Goal: Information Seeking & Learning: Learn about a topic

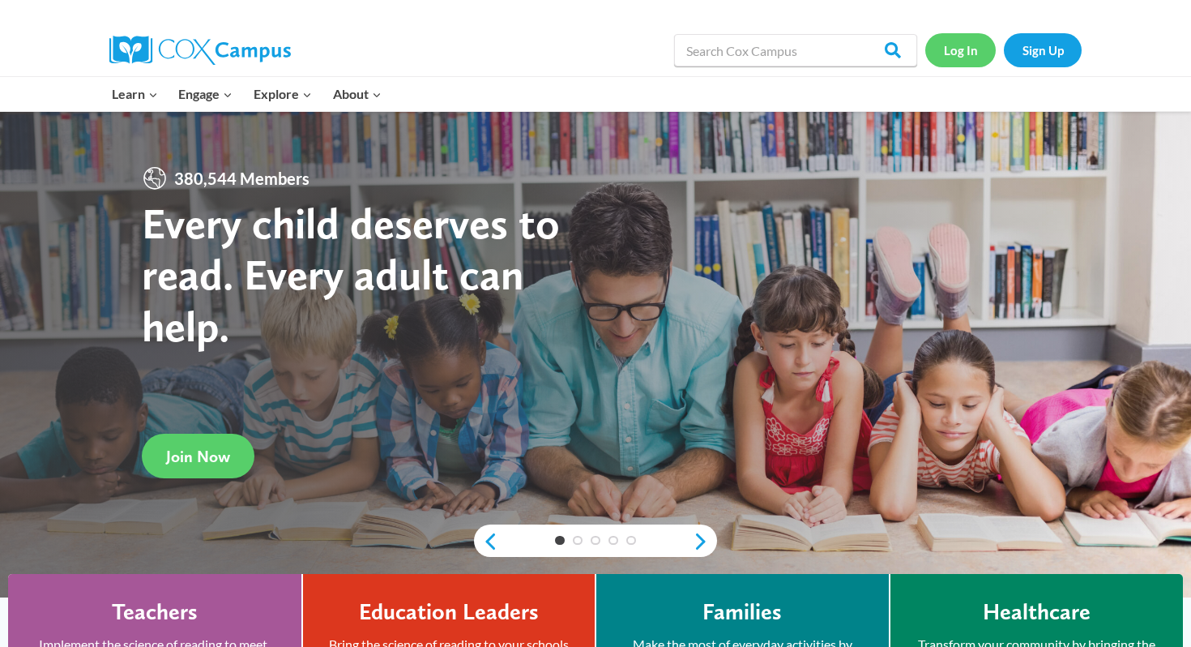
click at [958, 37] on link "Log In" at bounding box center [960, 49] width 70 height 33
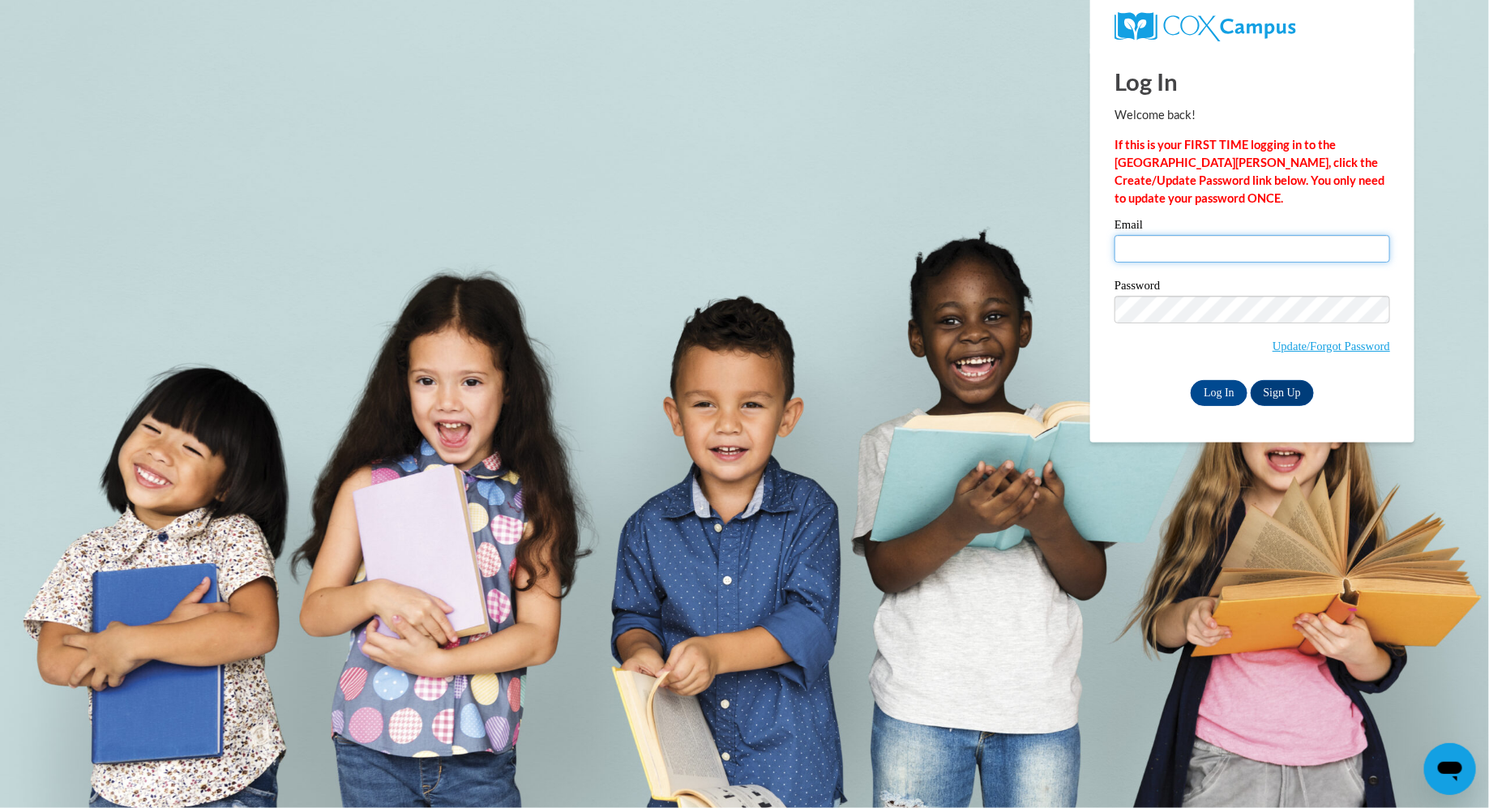
click at [1211, 246] on input "Email" at bounding box center [1252, 249] width 276 height 28
type input "mwusler@waukesha.k12.wi.us"
click at [1203, 398] on input "Log In" at bounding box center [1218, 393] width 57 height 26
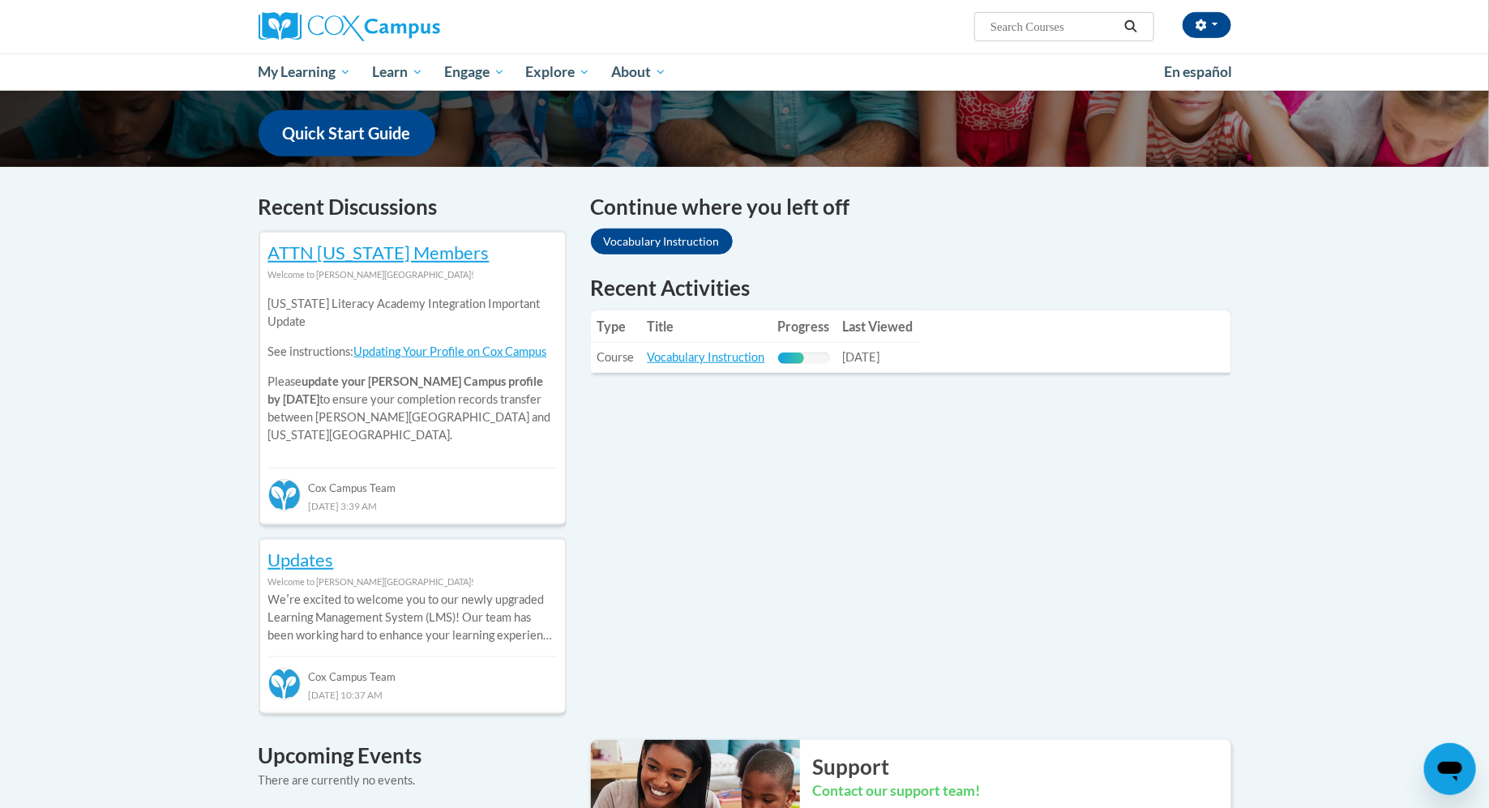
scroll to position [409, 0]
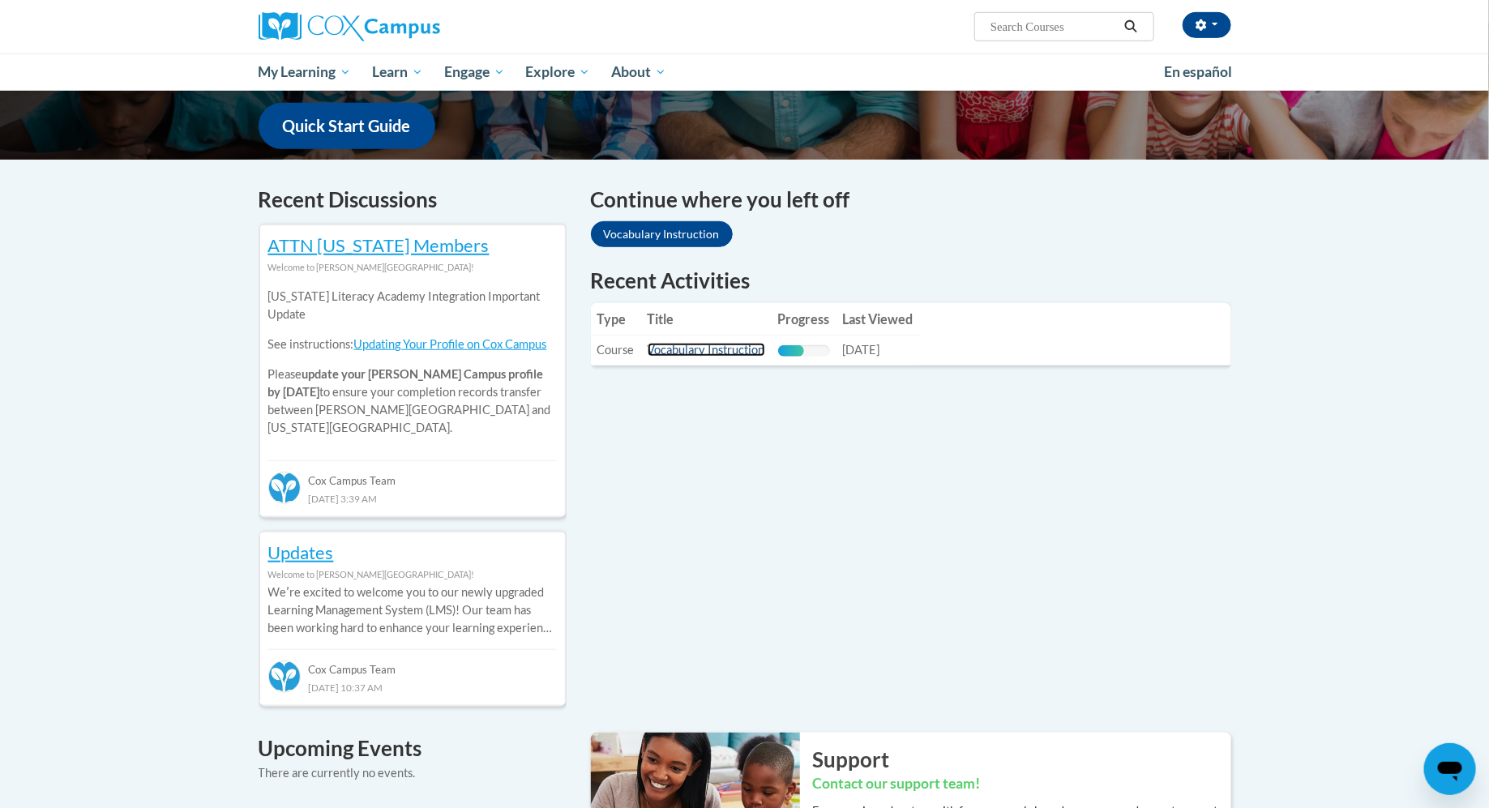
click at [676, 348] on link "Vocabulary Instruction" at bounding box center [705, 350] width 117 height 14
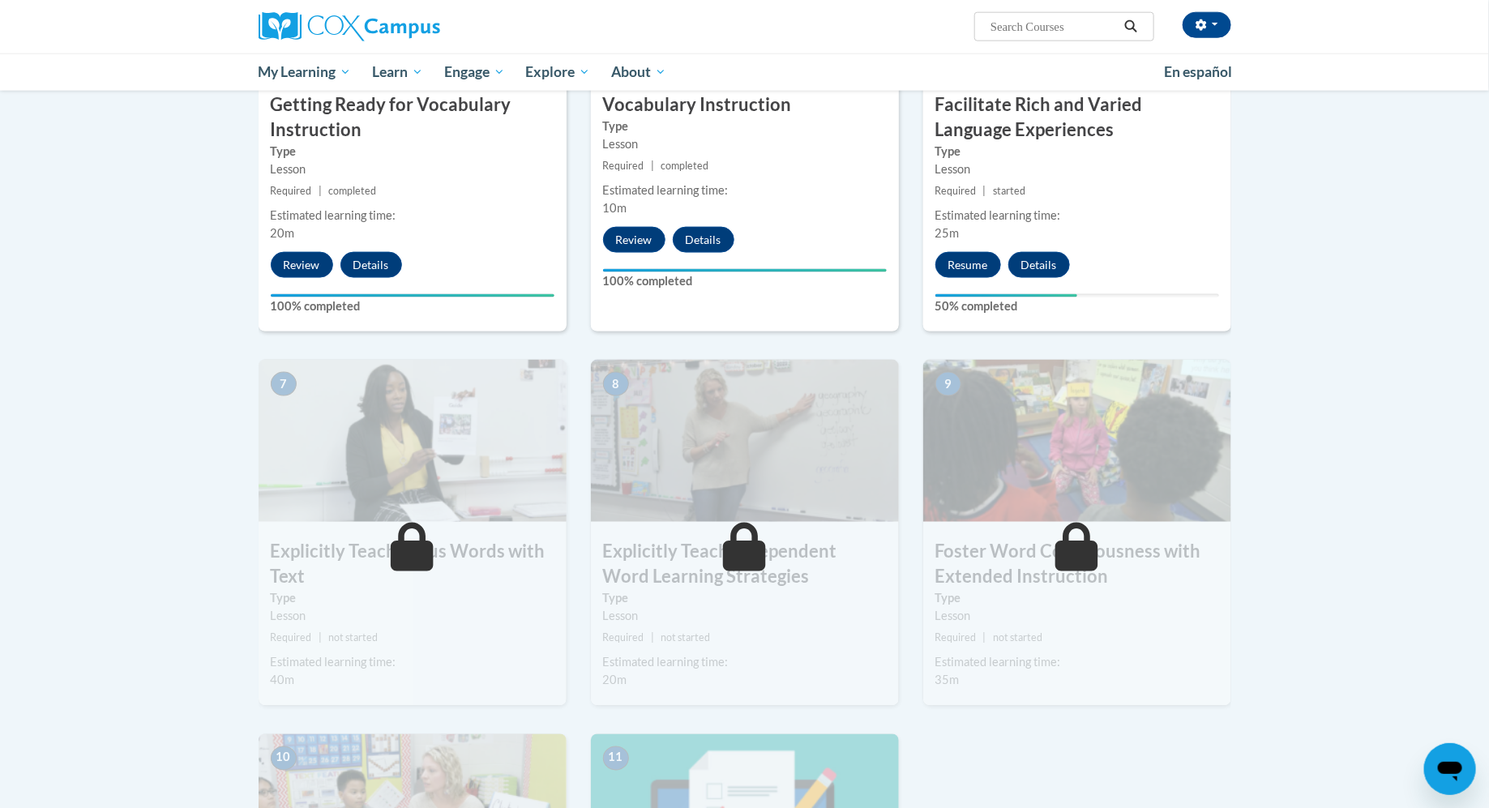
scroll to position [960, 0]
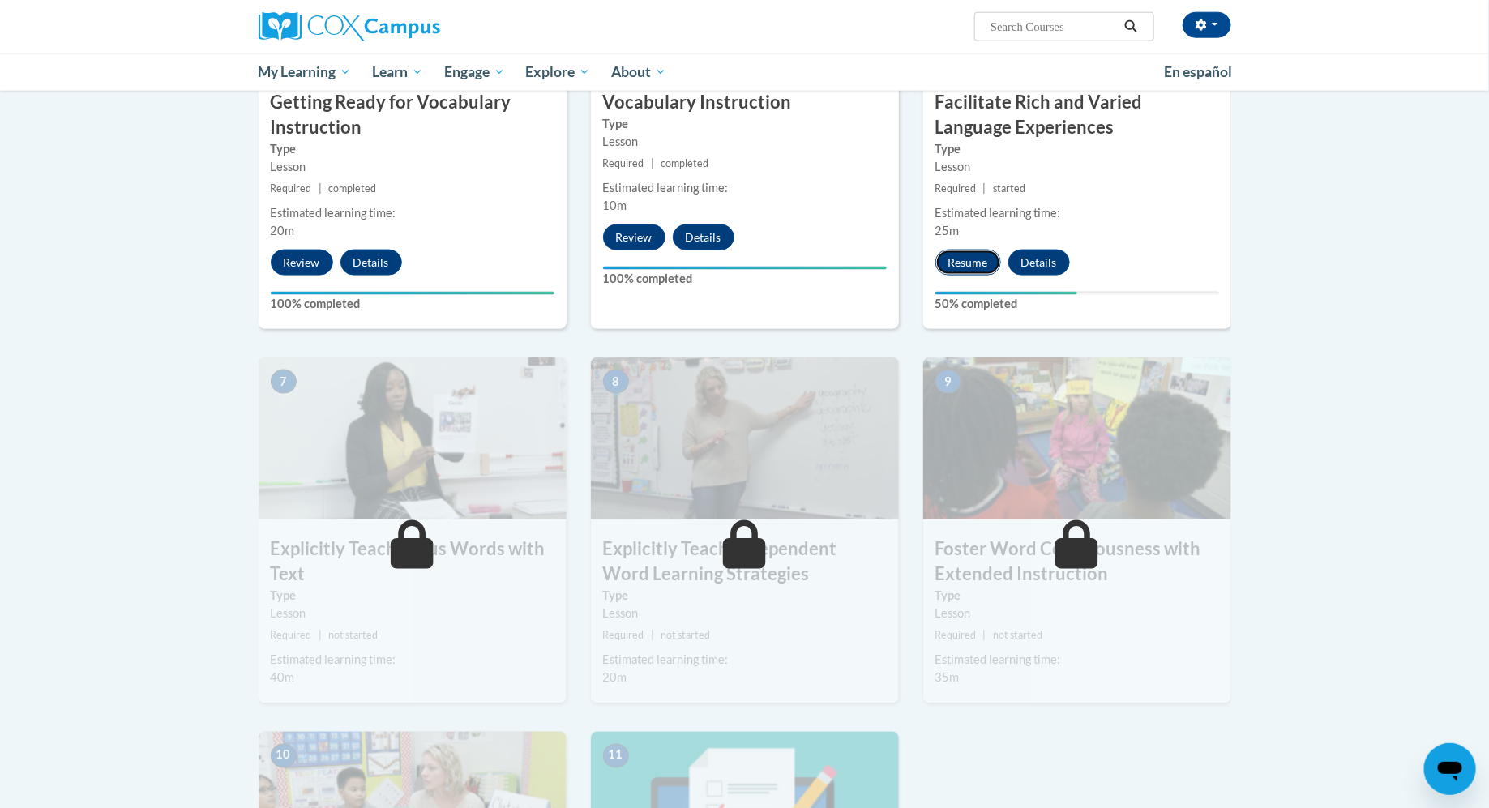
click at [961, 260] on button "Resume" at bounding box center [968, 263] width 66 height 26
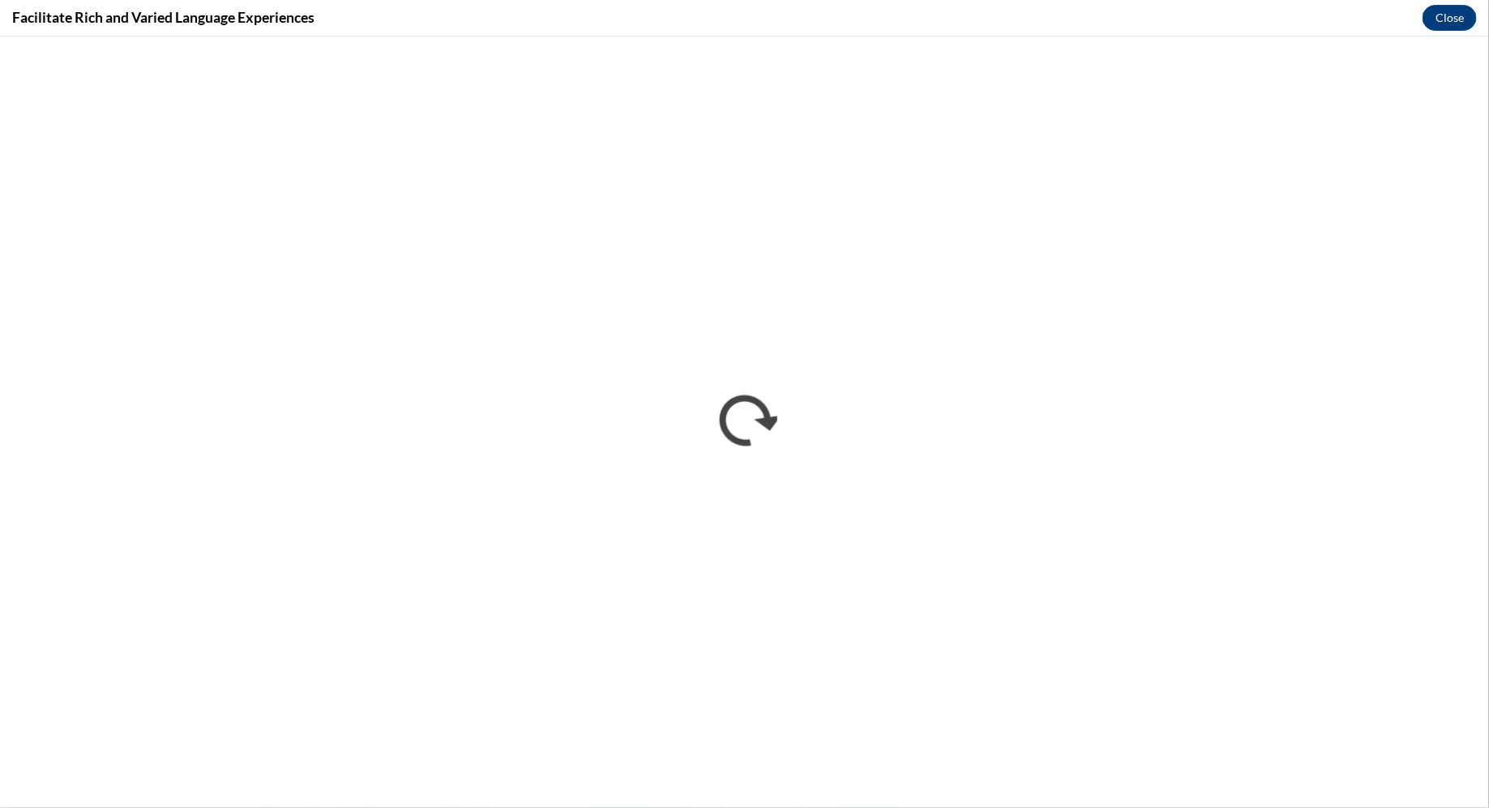
scroll to position [0, 0]
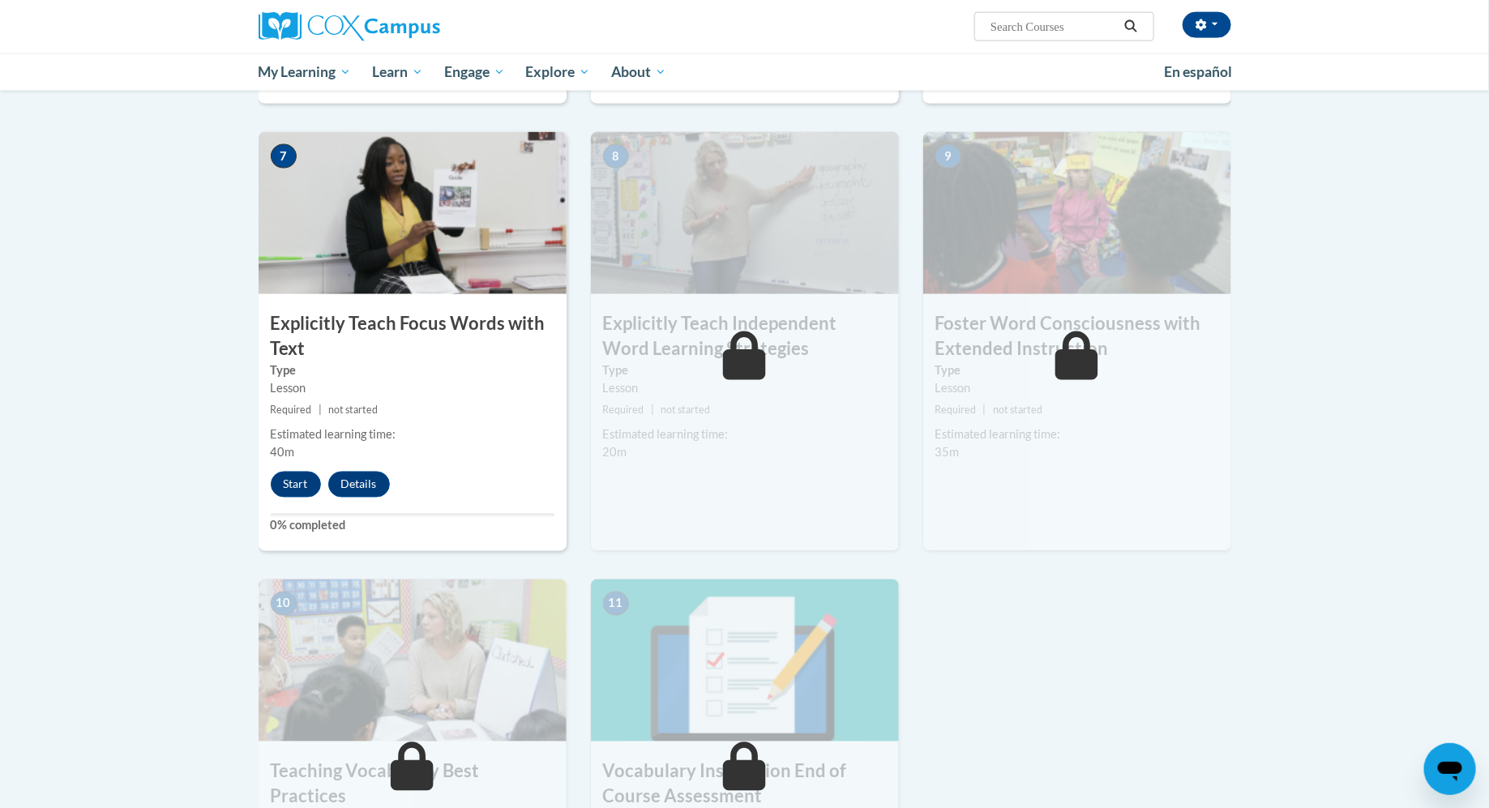
scroll to position [1109, 0]
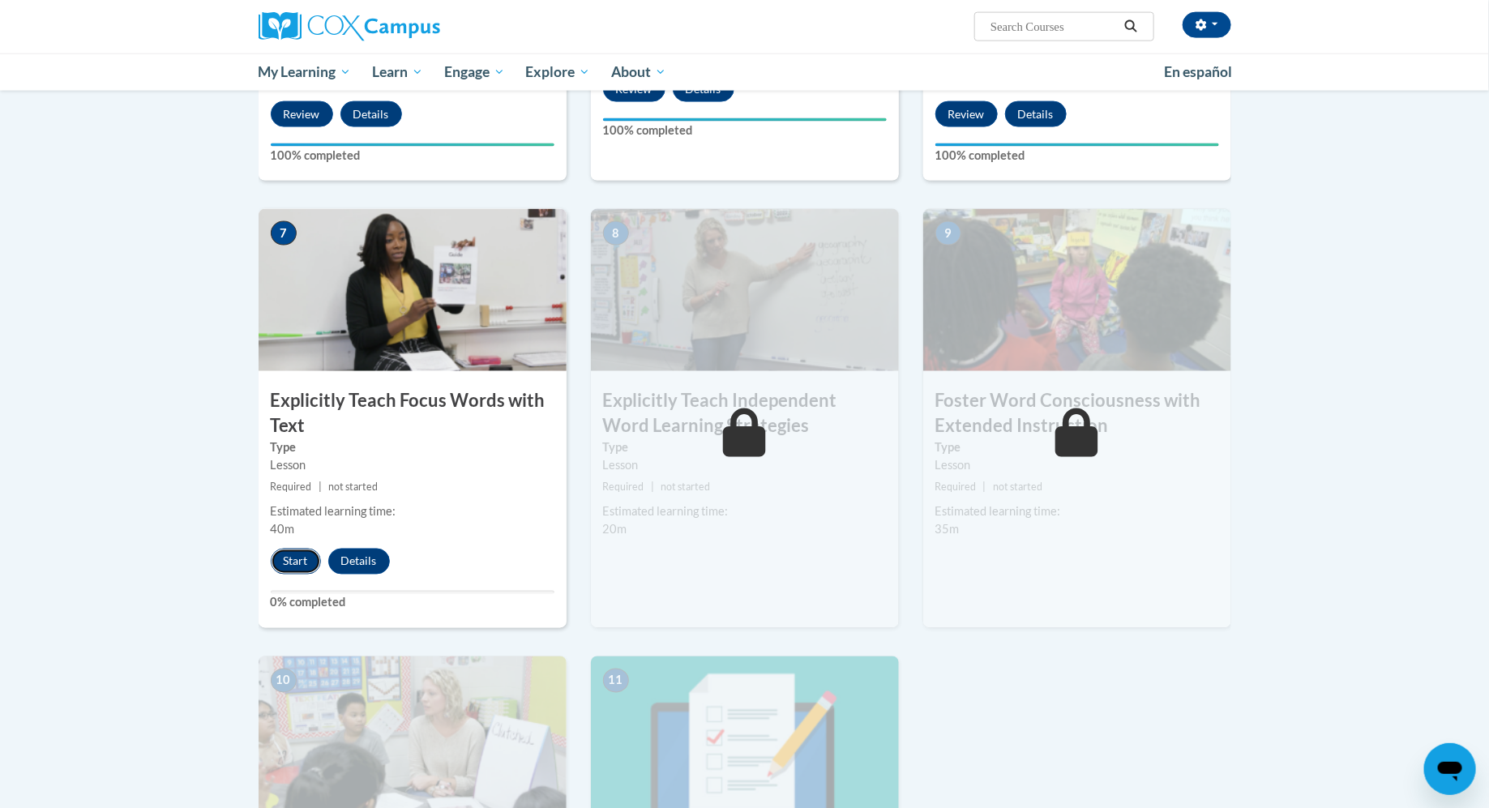
click at [298, 564] on button "Start" at bounding box center [296, 562] width 50 height 26
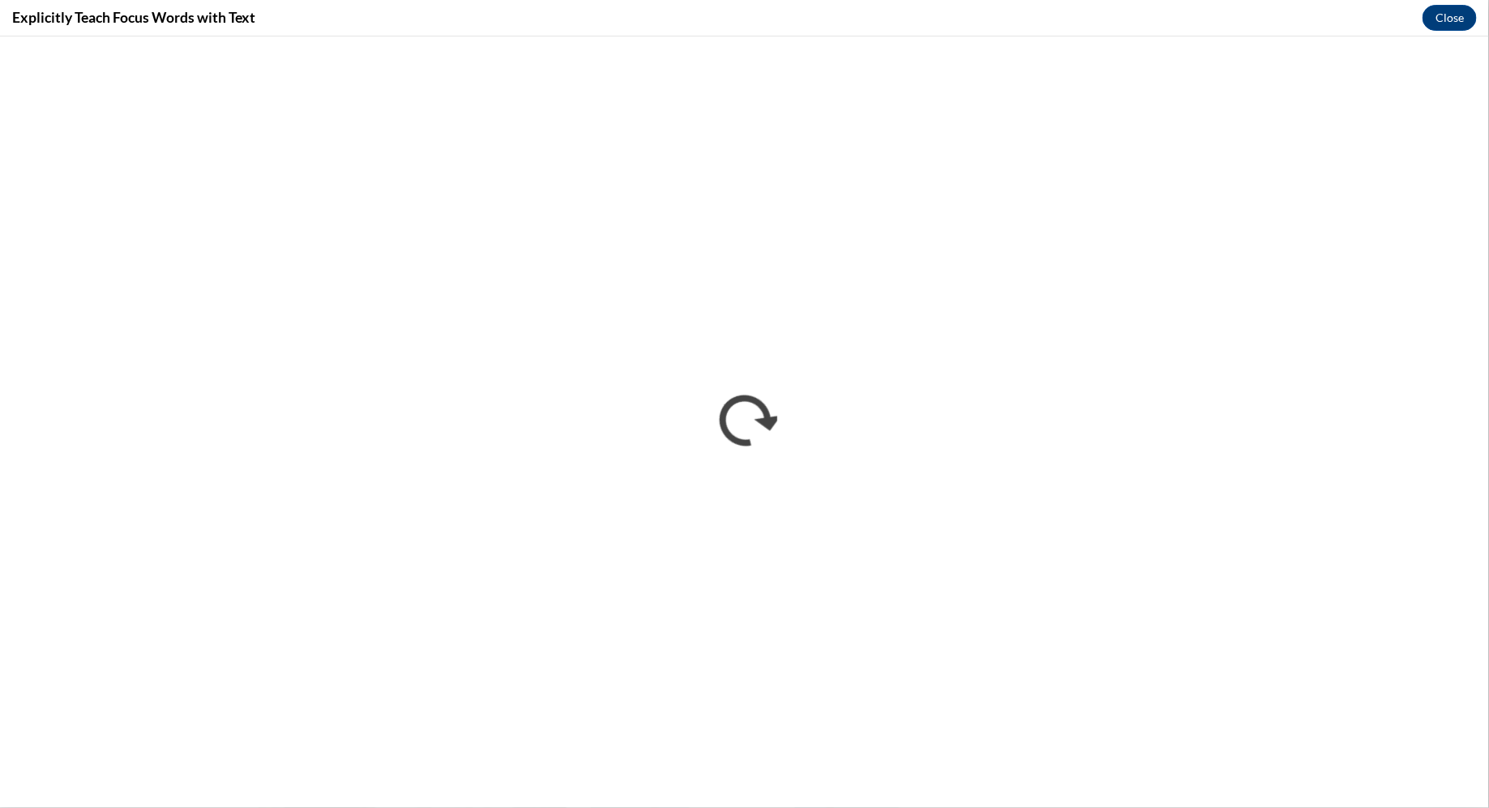
scroll to position [0, 0]
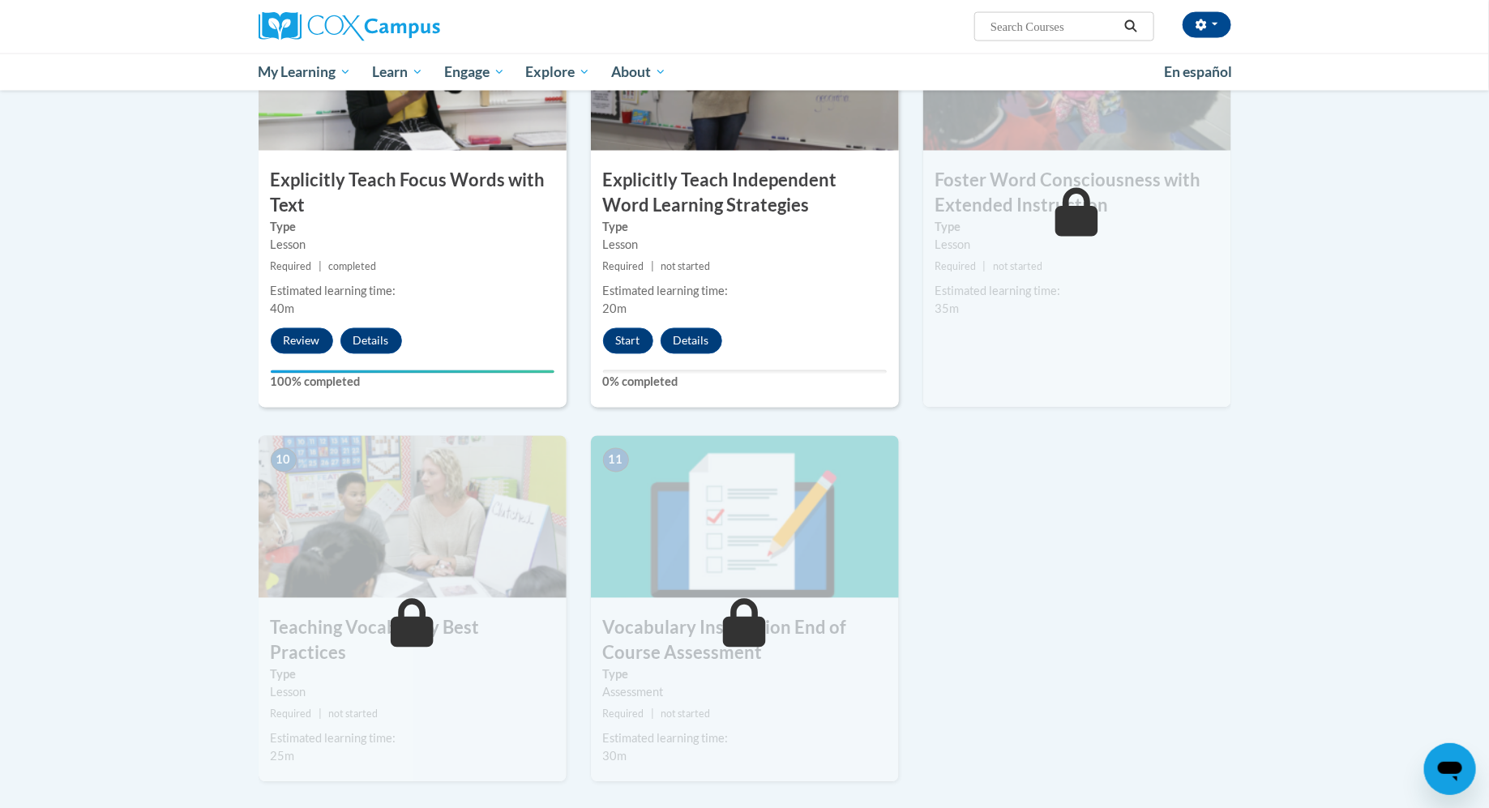
scroll to position [1334, 0]
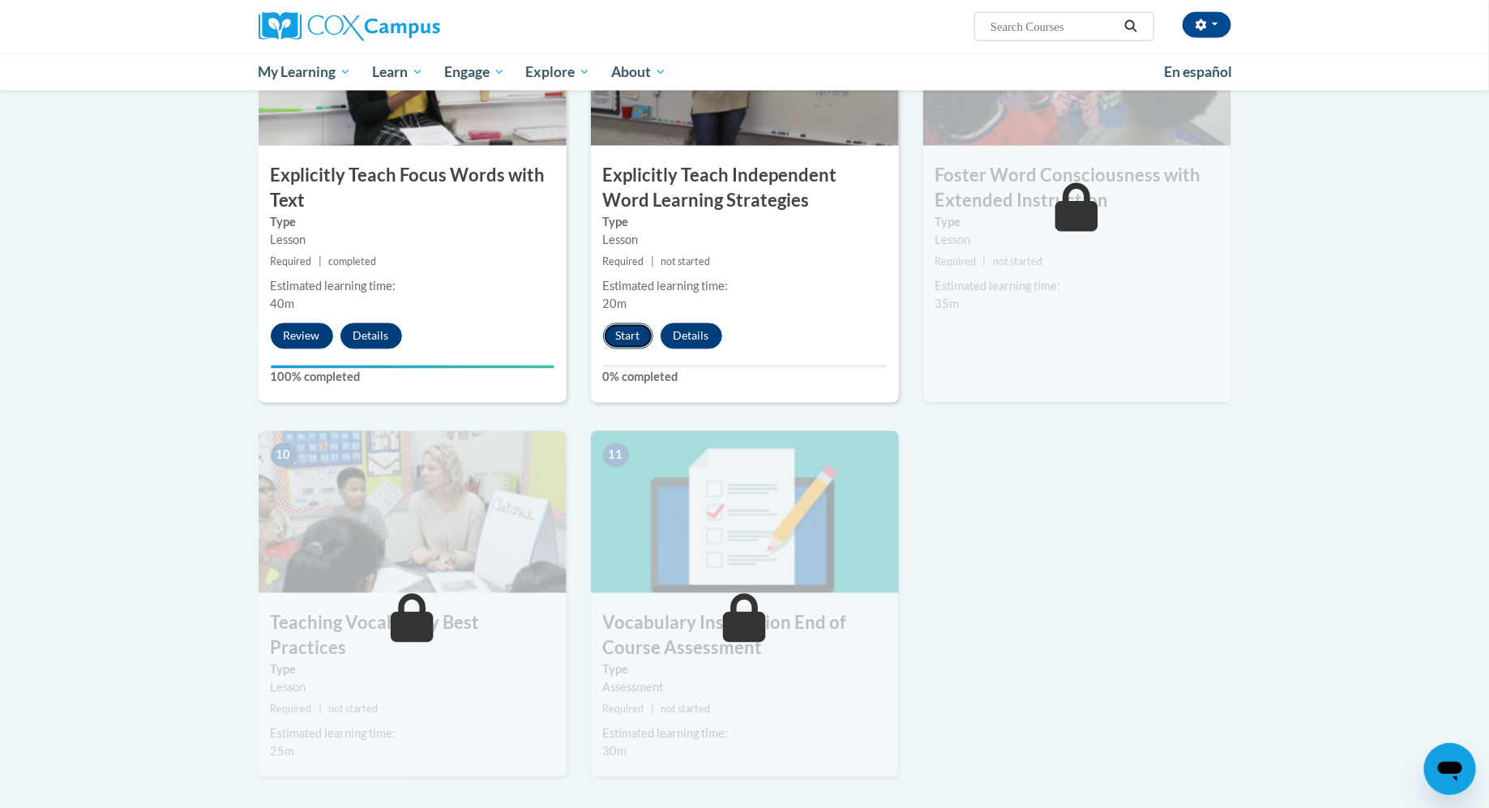
click at [626, 340] on button "Start" at bounding box center [628, 336] width 50 height 26
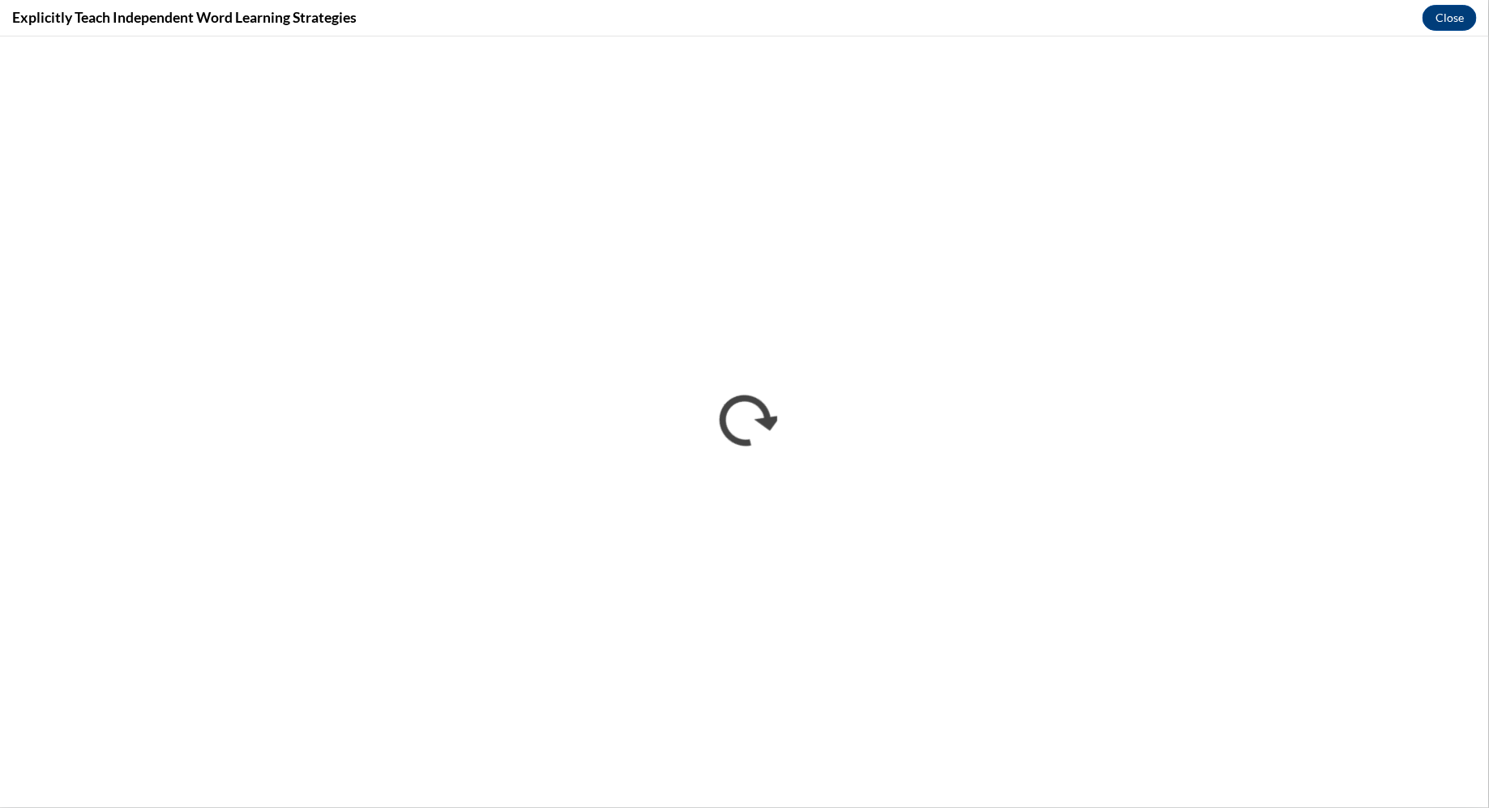
scroll to position [0, 0]
